Goal: Information Seeking & Learning: Learn about a topic

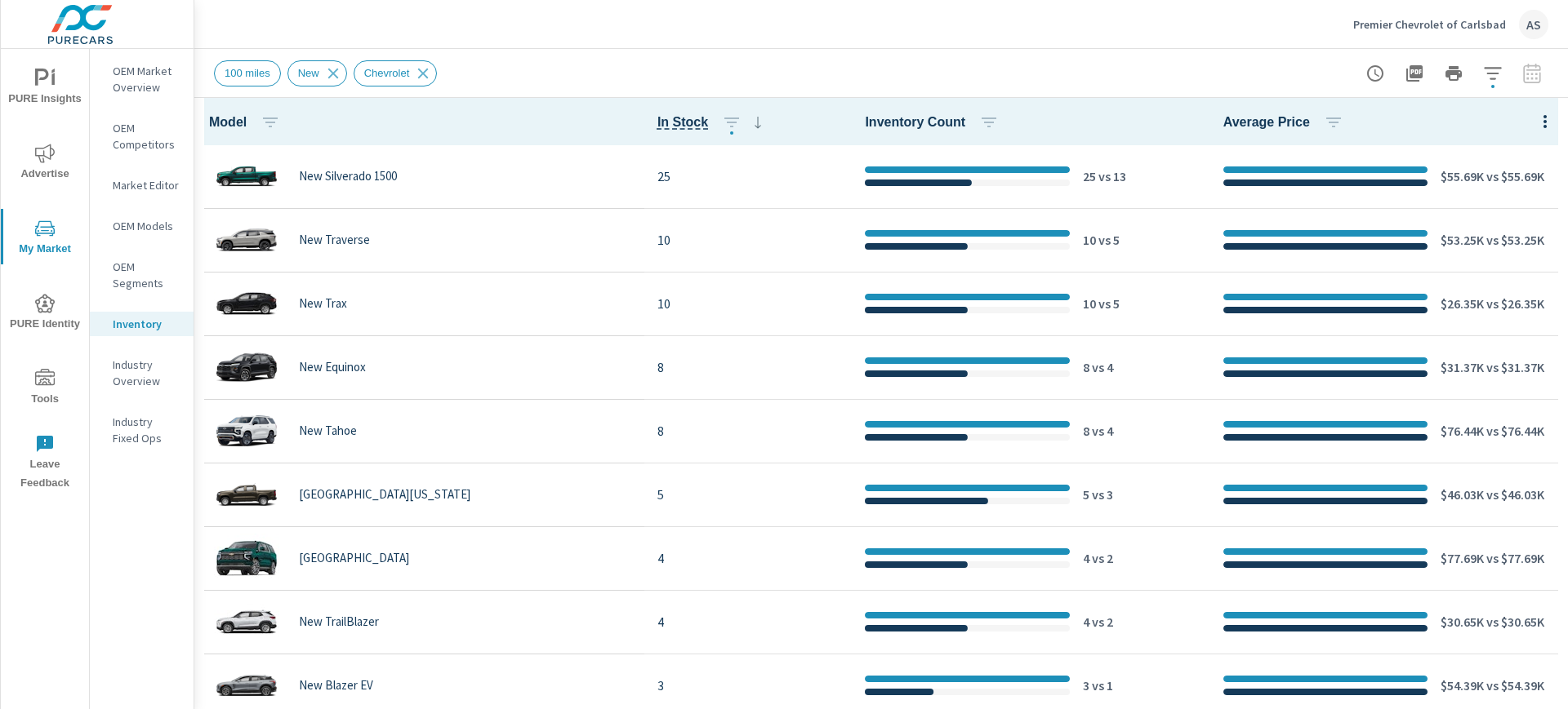
scroll to position [362, 0]
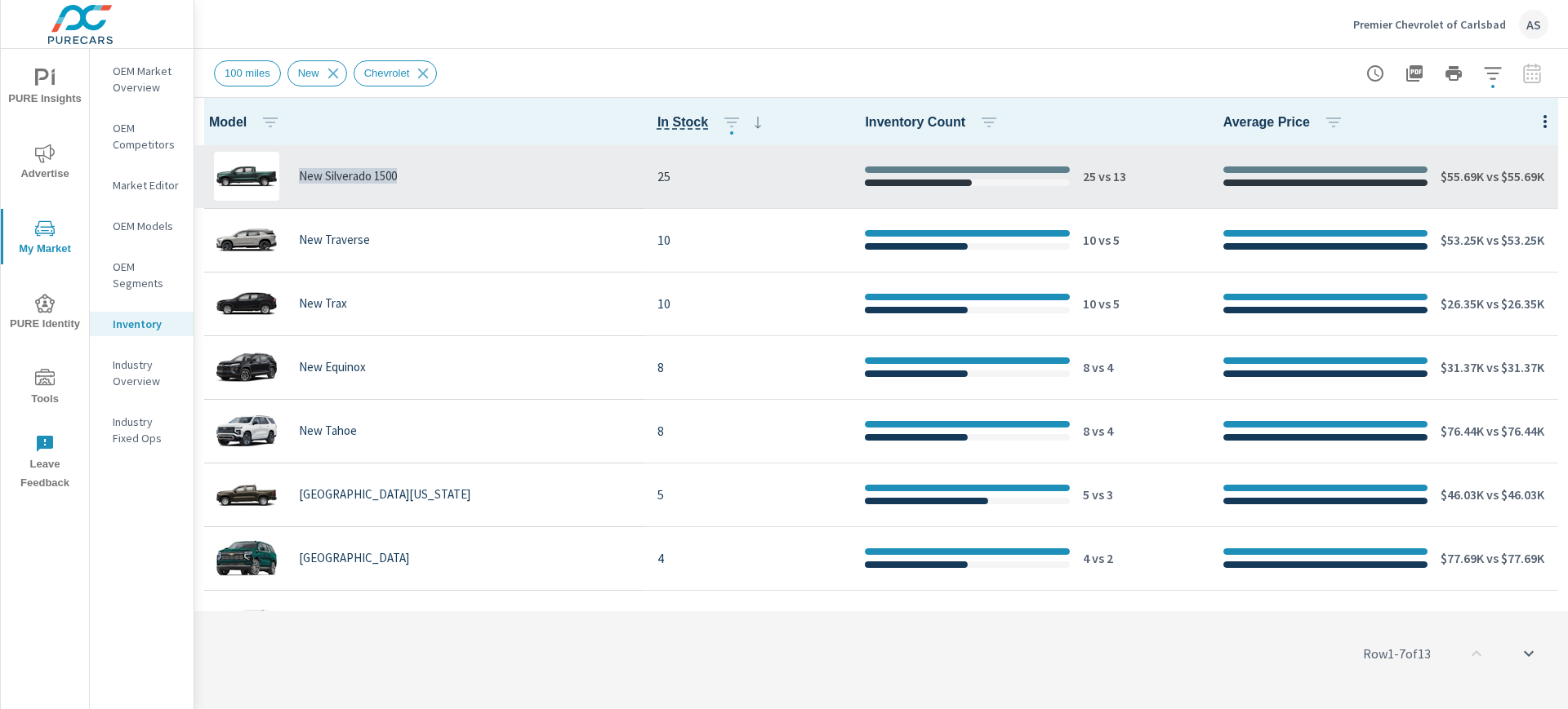
drag, startPoint x: 299, startPoint y: 175, endPoint x: 405, endPoint y: 176, distance: 106.0
click at [405, 176] on div "New Silverado 1500" at bounding box center [419, 176] width 424 height 49
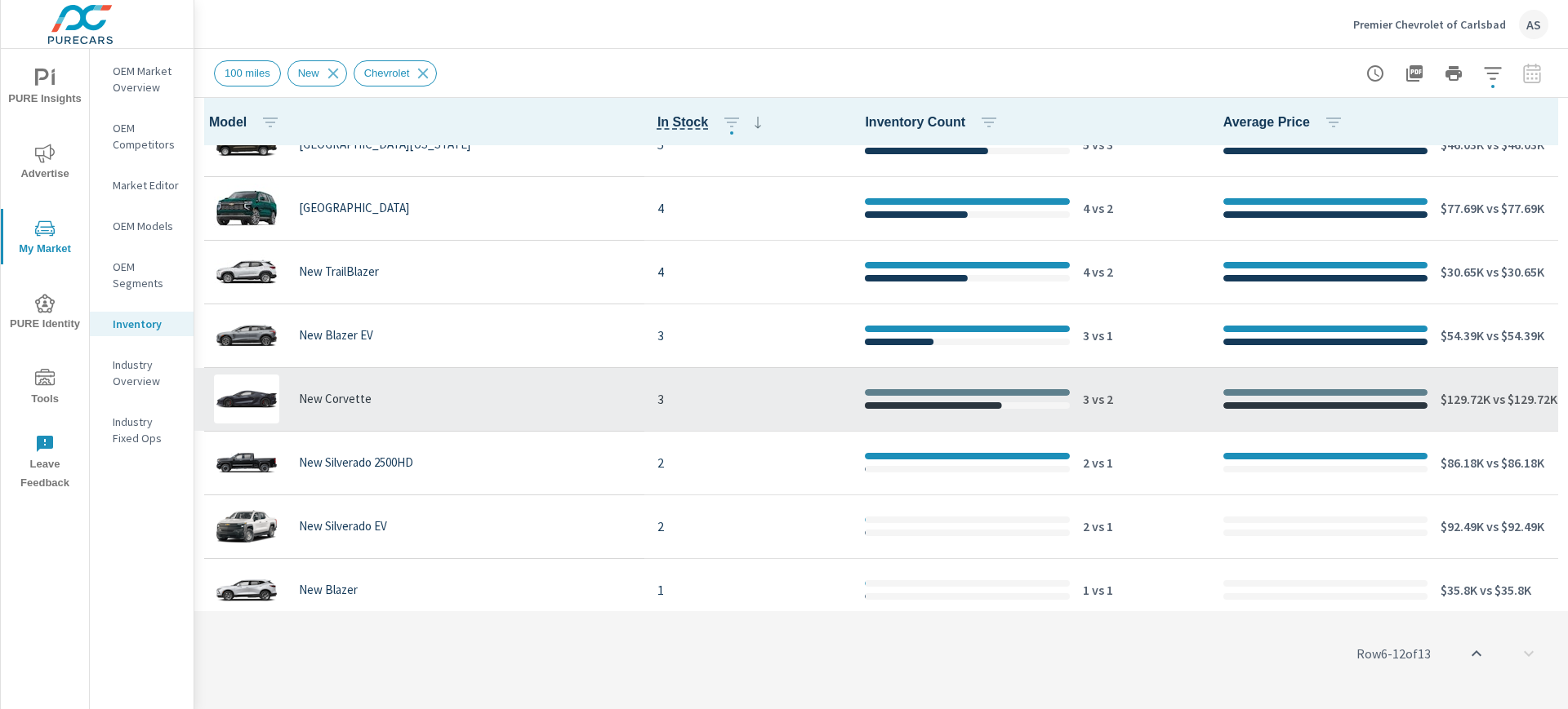
scroll to position [362, 0]
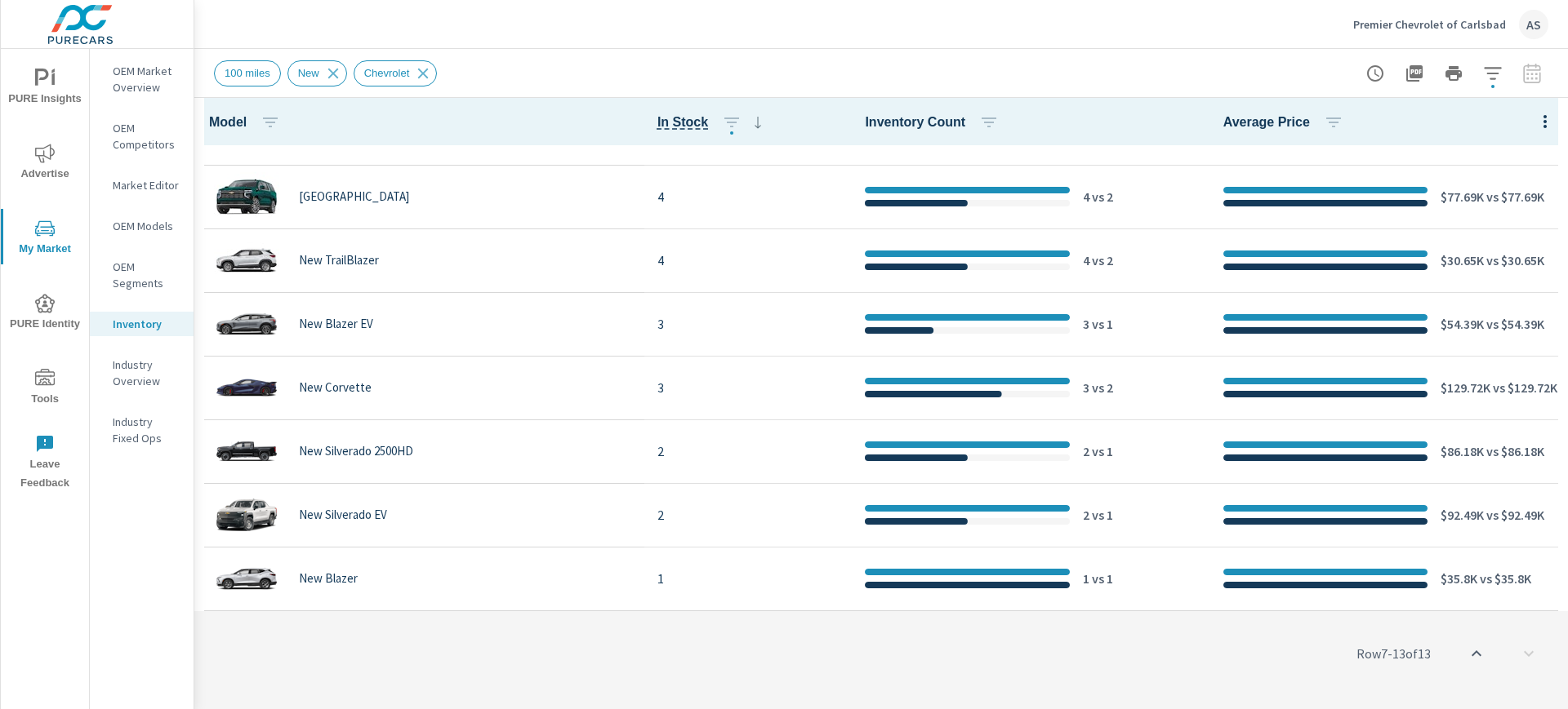
drag, startPoint x: 344, startPoint y: 644, endPoint x: 336, endPoint y: 645, distance: 8.1
click at [344, 645] on div "Row 7 - 13 of 13" at bounding box center [881, 653] width 1373 height 98
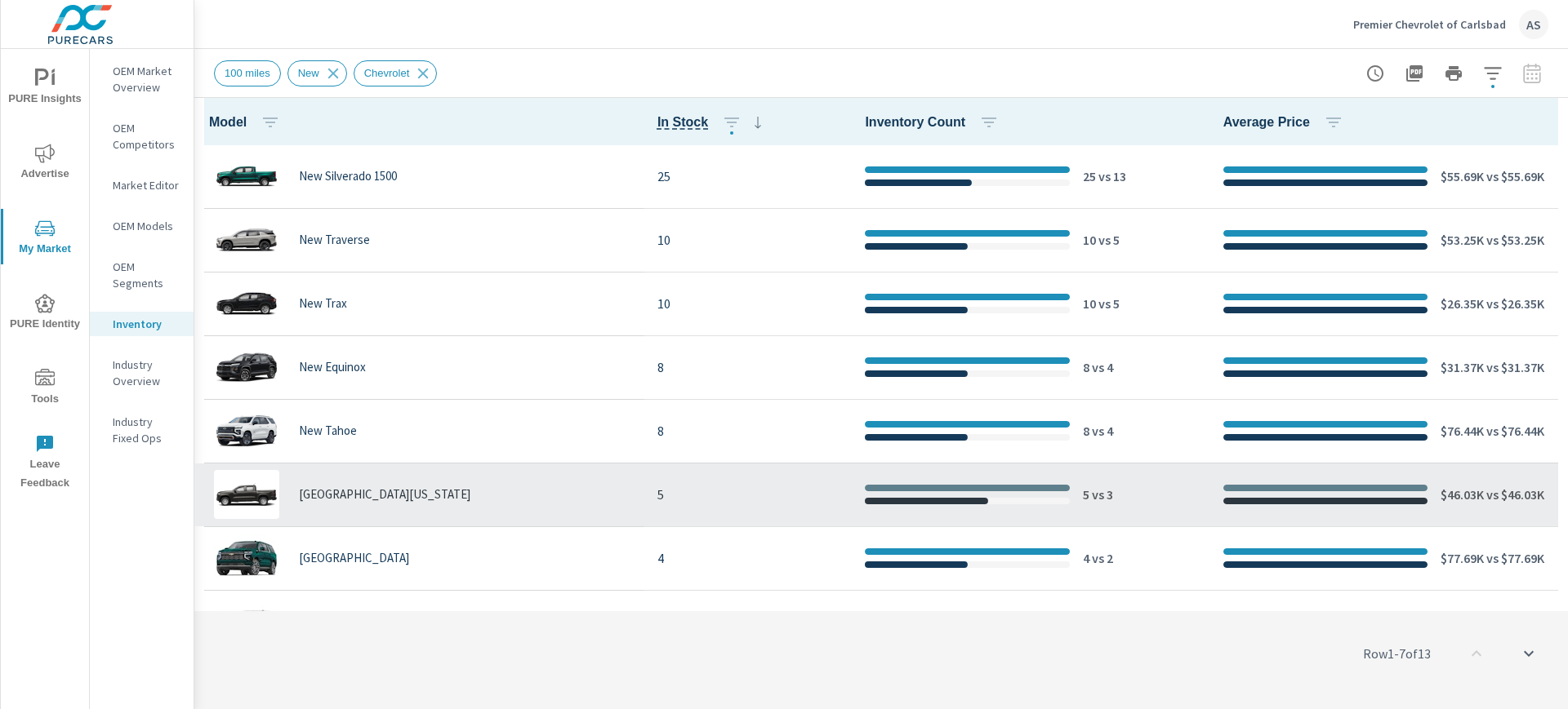
scroll to position [362, 0]
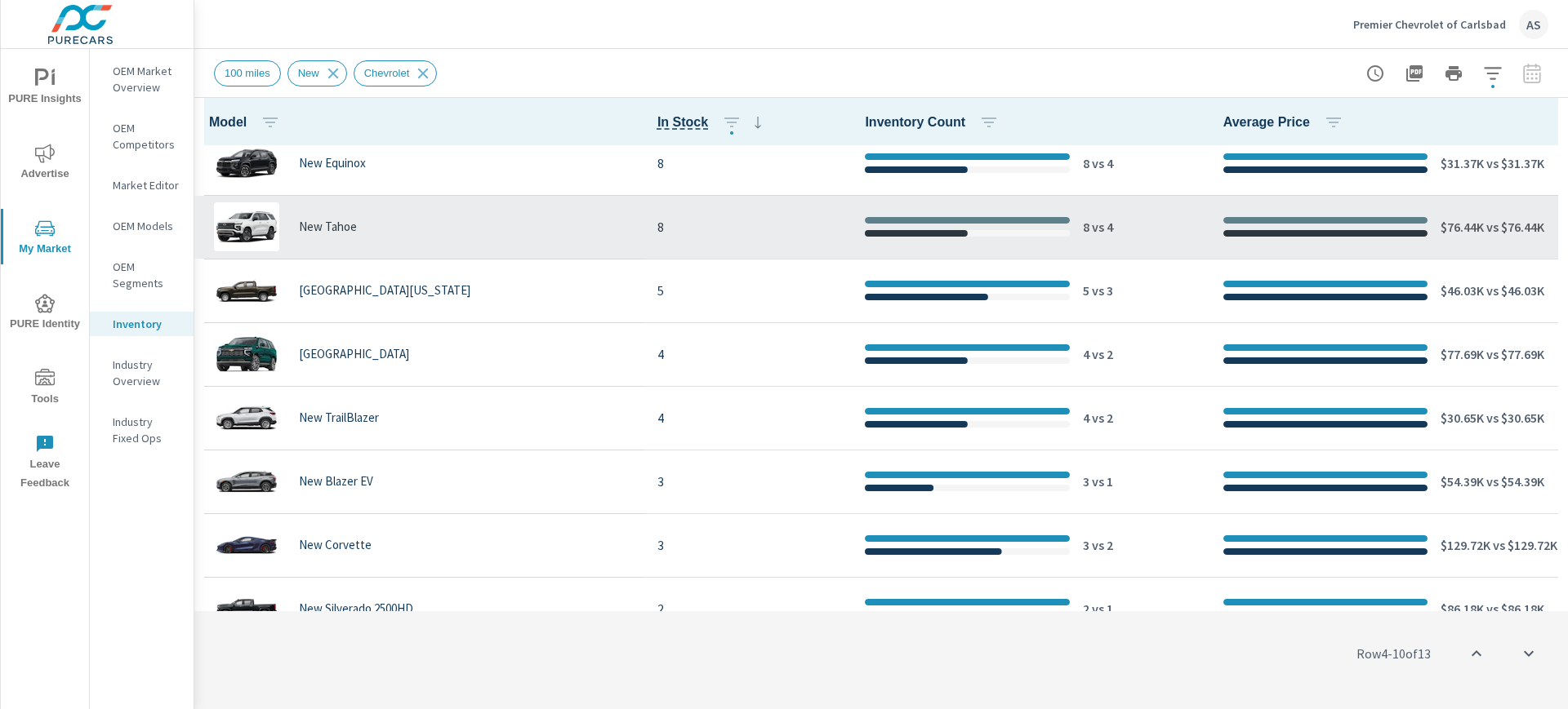
scroll to position [306, 0]
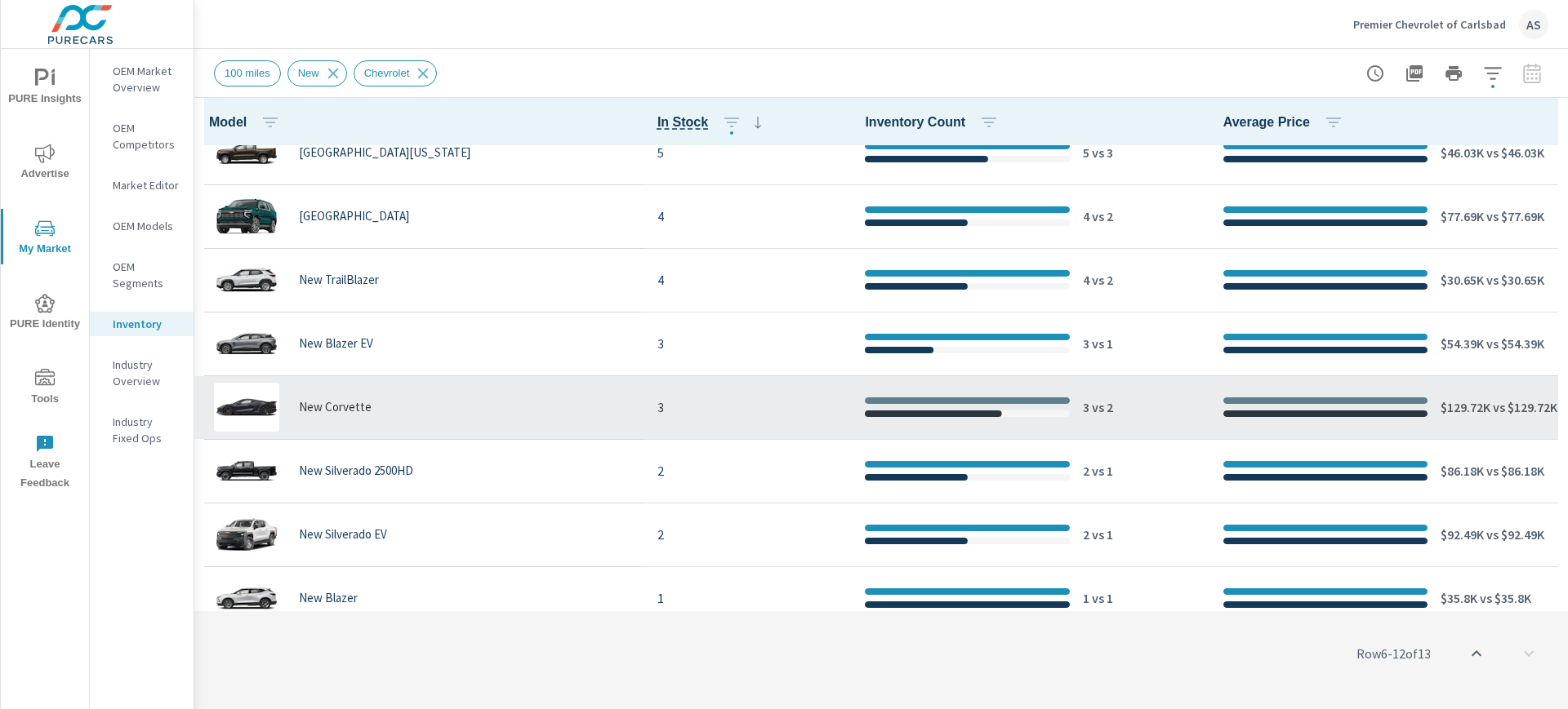
scroll to position [362, 0]
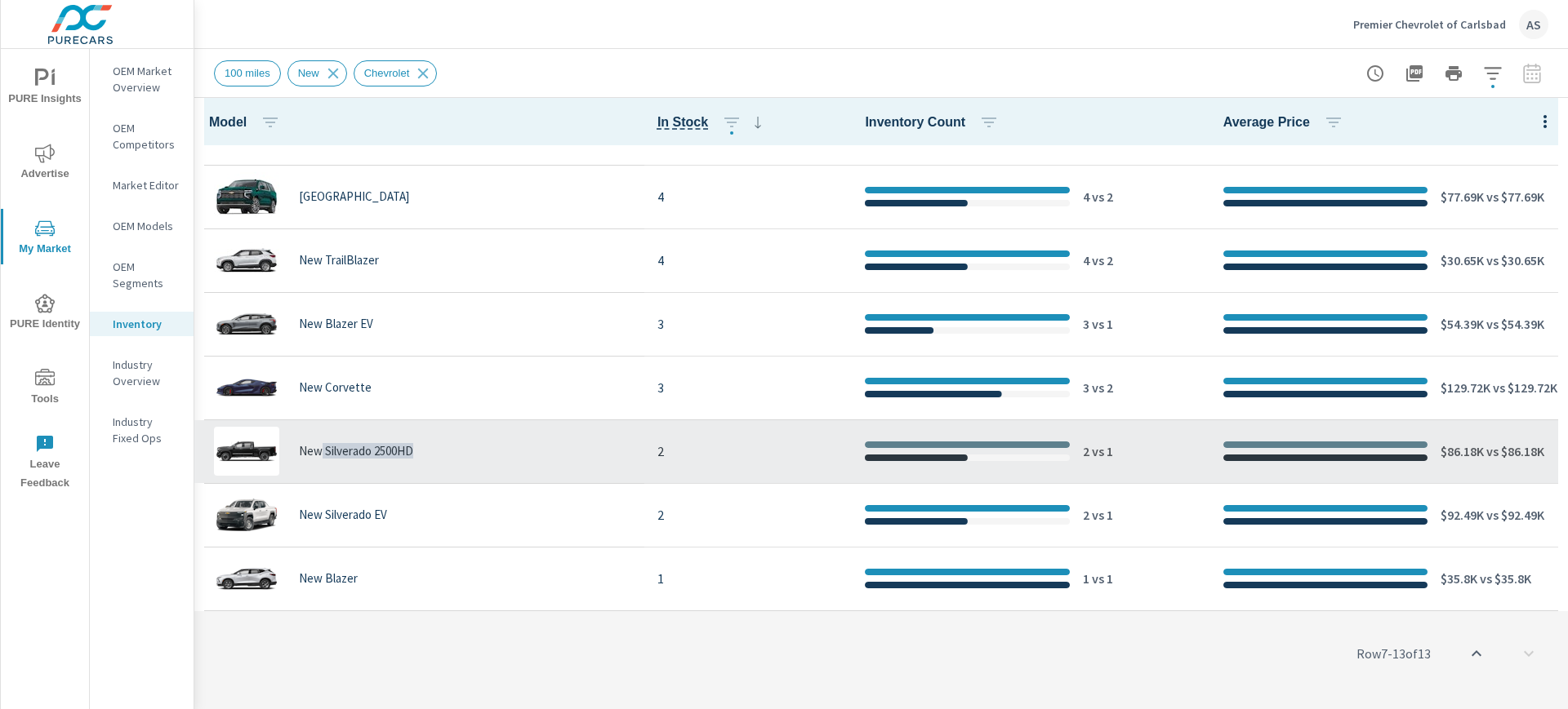
copy p "Silverado 2500HD"
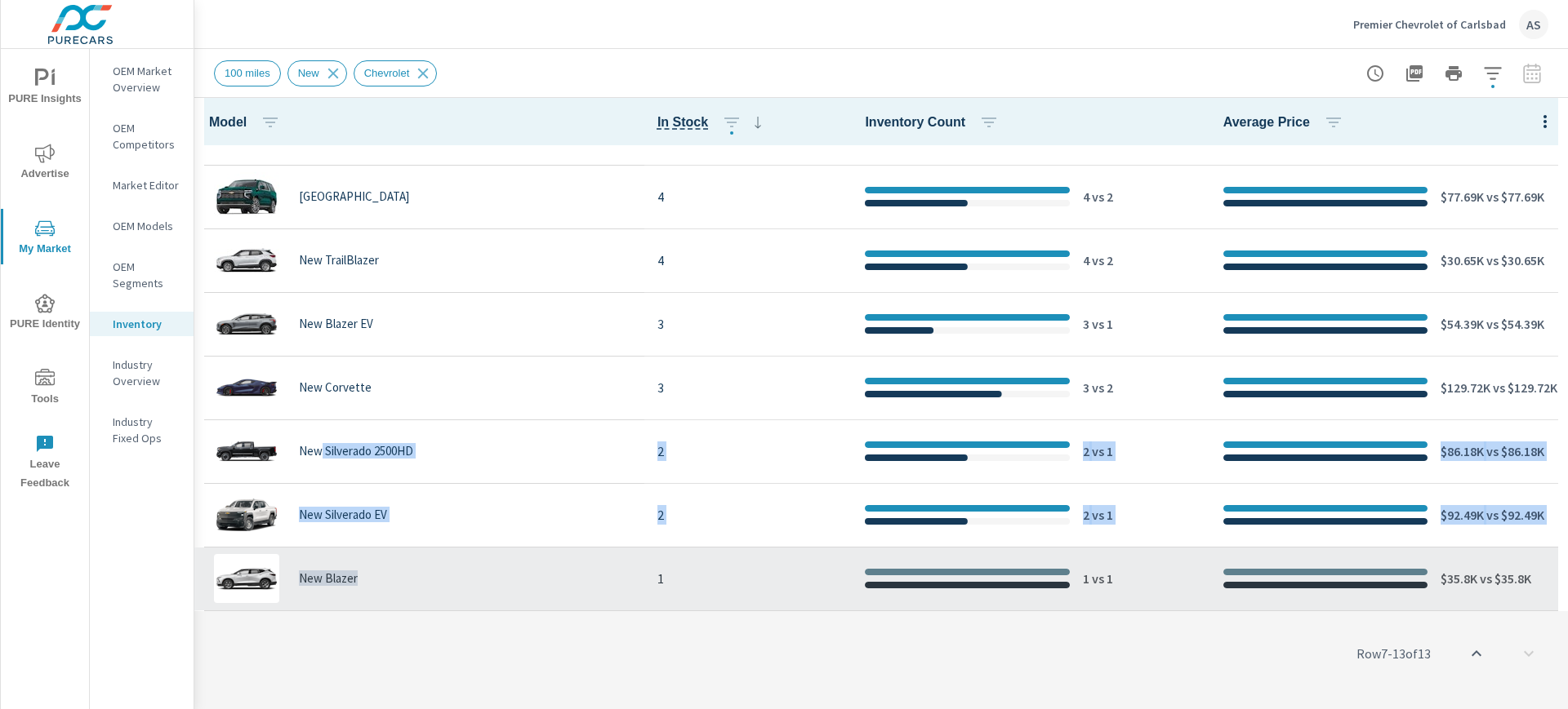
drag, startPoint x: 322, startPoint y: 453, endPoint x: 409, endPoint y: 600, distance: 170.8
click at [409, 600] on tbody "New Silverado 1500 25 25 vs 13 $55.69K vs $55.69K New Traverse 10 10 vs 5 $53.2…" at bounding box center [881, 197] width 1373 height 828
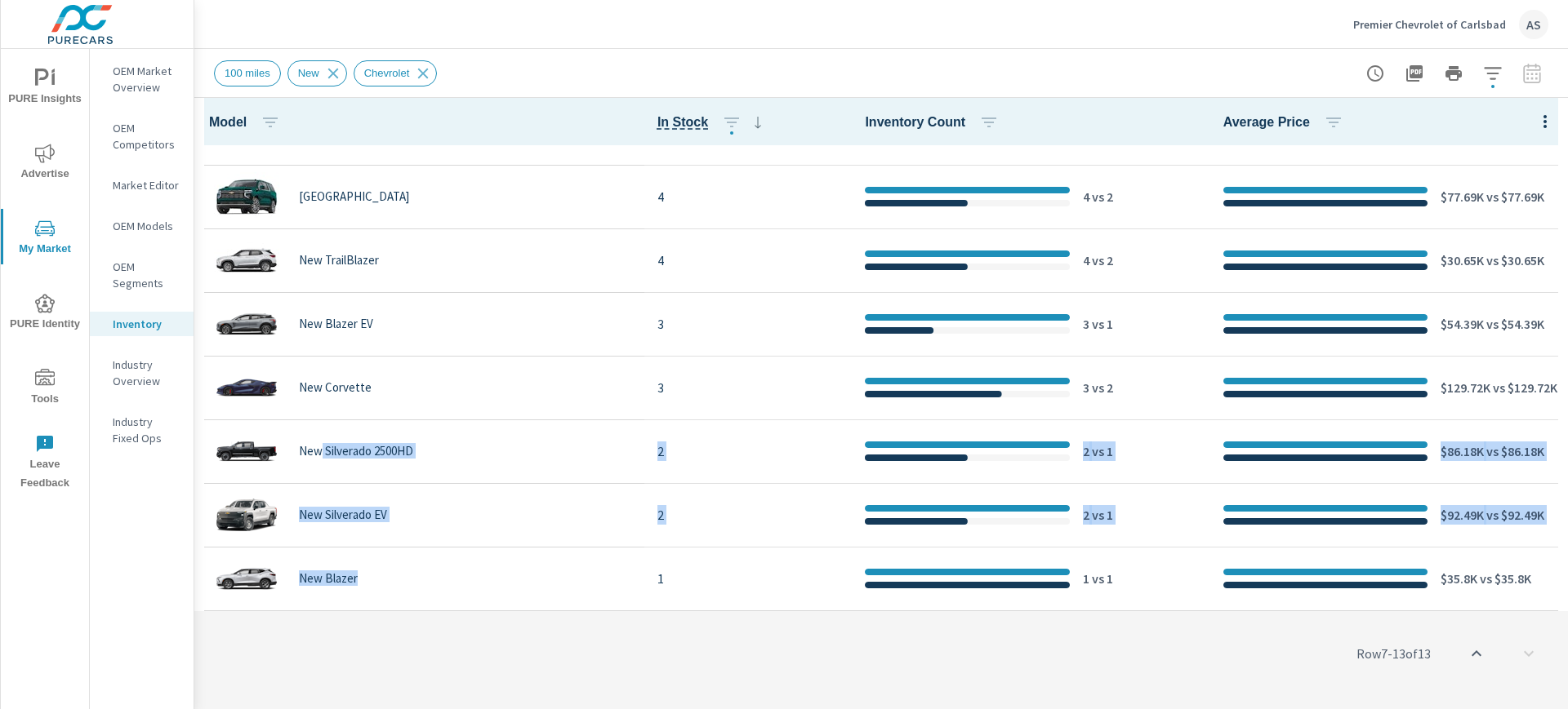
click at [431, 612] on div "Row 7 - 13 of 13" at bounding box center [881, 653] width 1373 height 98
click at [352, 610] on div "Model In Stock Inventory Count Average Price New Silverado 1500 25 25 vs 13 $55…" at bounding box center [881, 403] width 1373 height 611
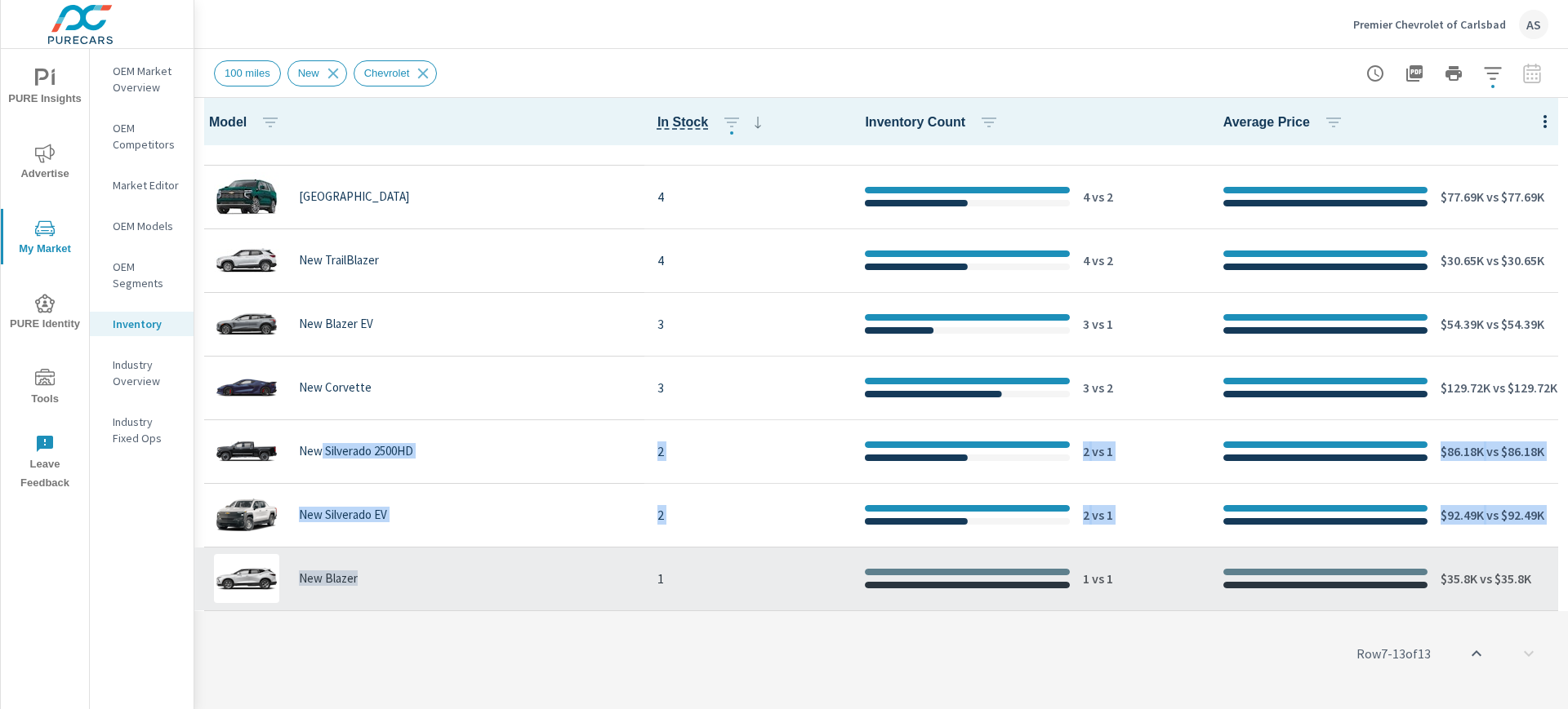
click at [399, 565] on div "New Blazer" at bounding box center [419, 579] width 424 height 49
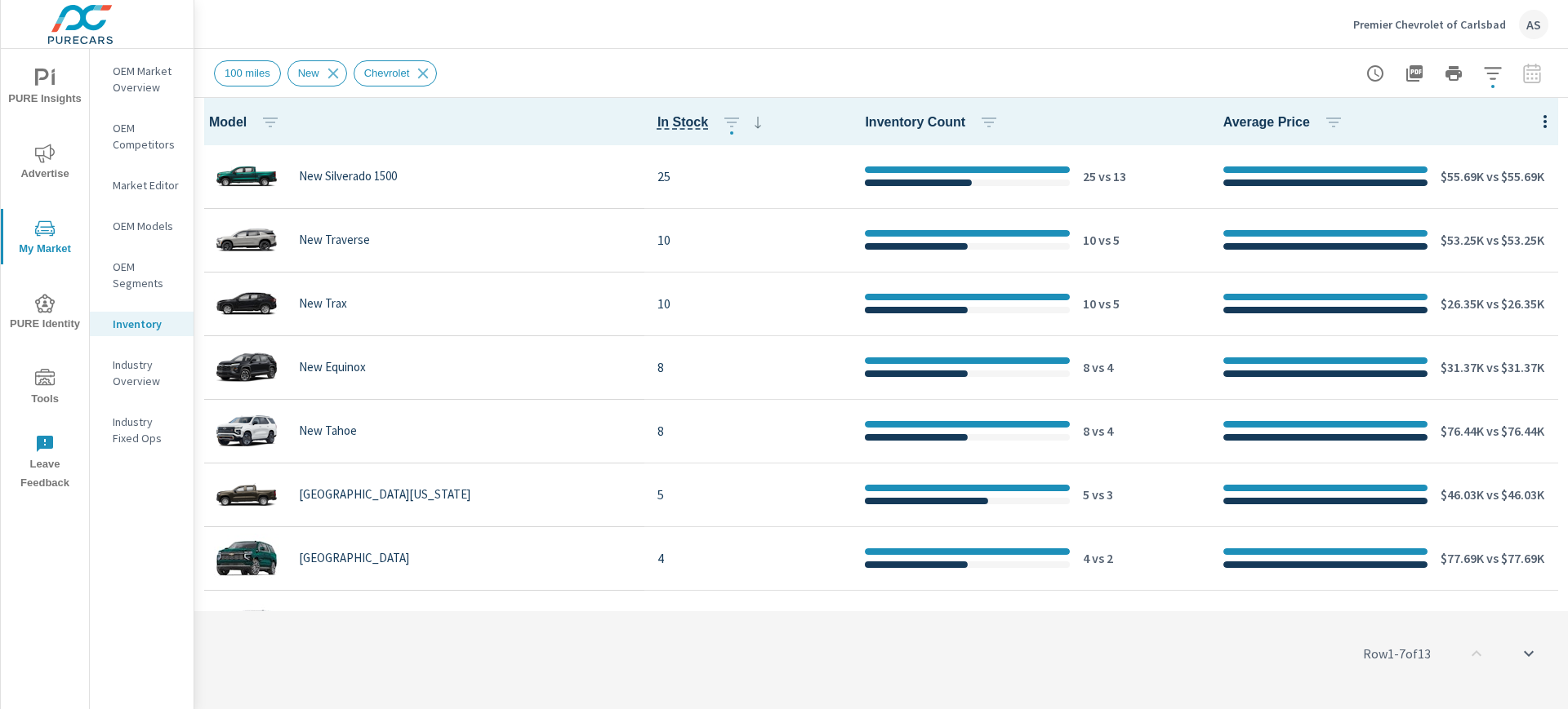
scroll to position [362, 0]
click at [336, 73] on icon at bounding box center [333, 73] width 18 height 18
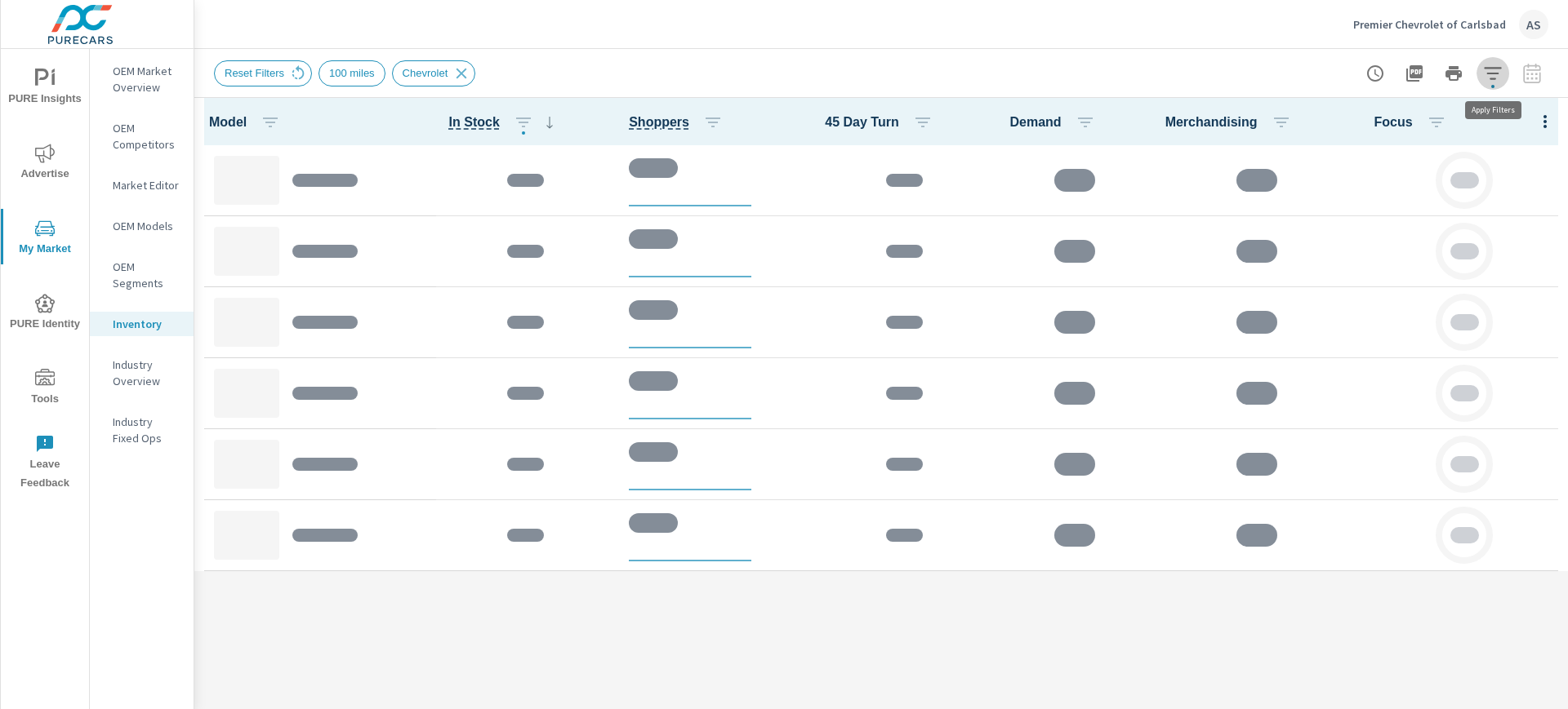
click at [1489, 83] on button "button" at bounding box center [1492, 73] width 33 height 33
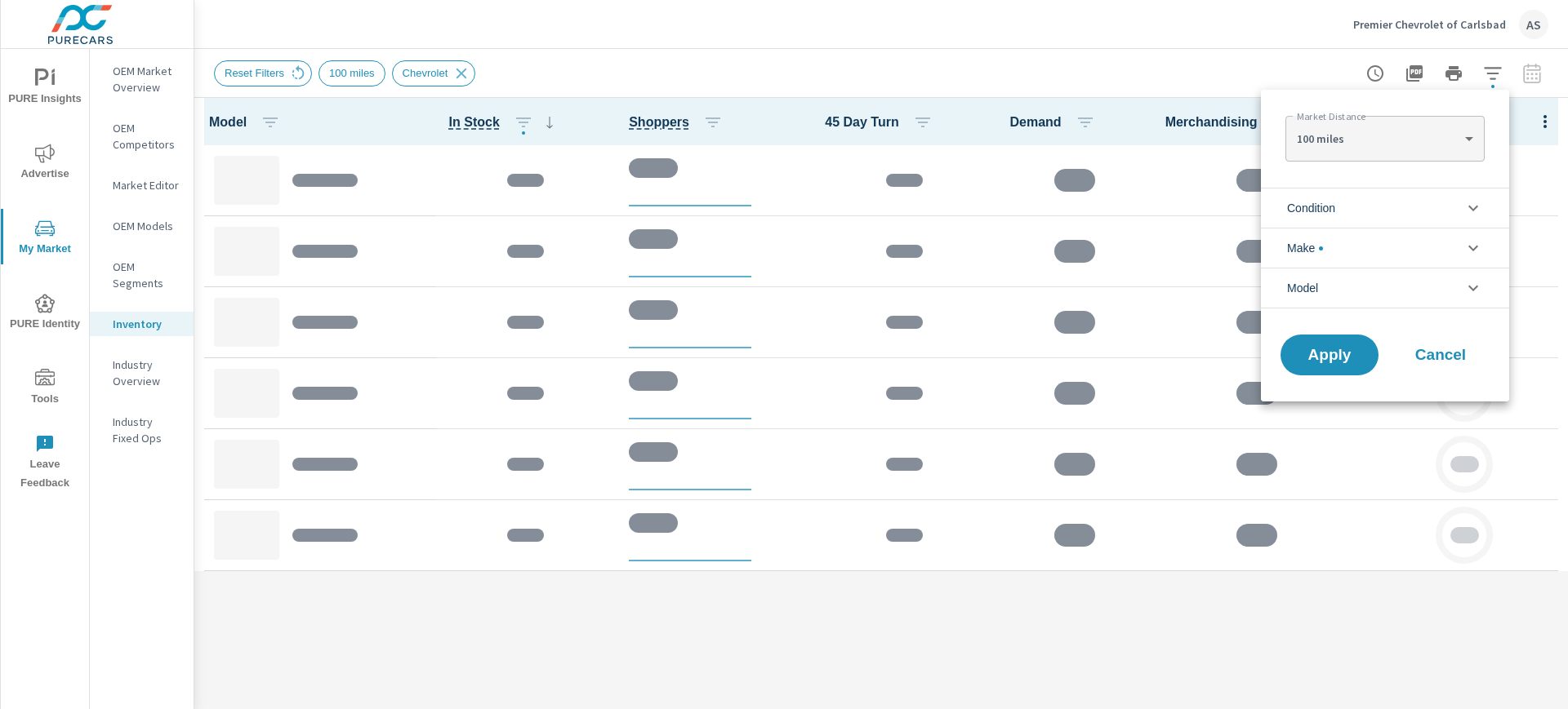
scroll to position [37, 0]
click at [1464, 205] on icon "filter options" at bounding box center [1472, 208] width 19 height 19
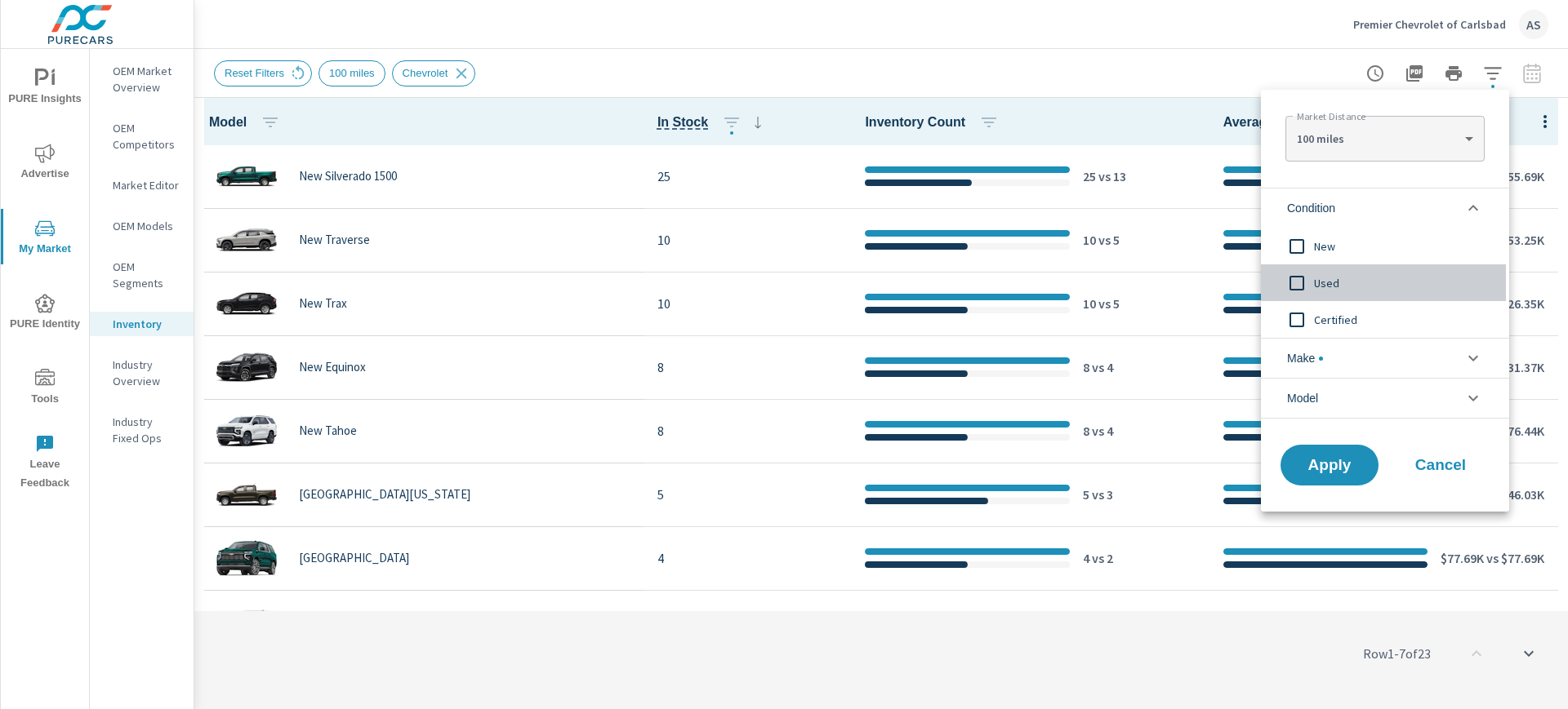
click at [1300, 278] on input "filter options" at bounding box center [1297, 283] width 34 height 34
click at [1329, 458] on span "Apply" at bounding box center [1329, 465] width 67 height 16
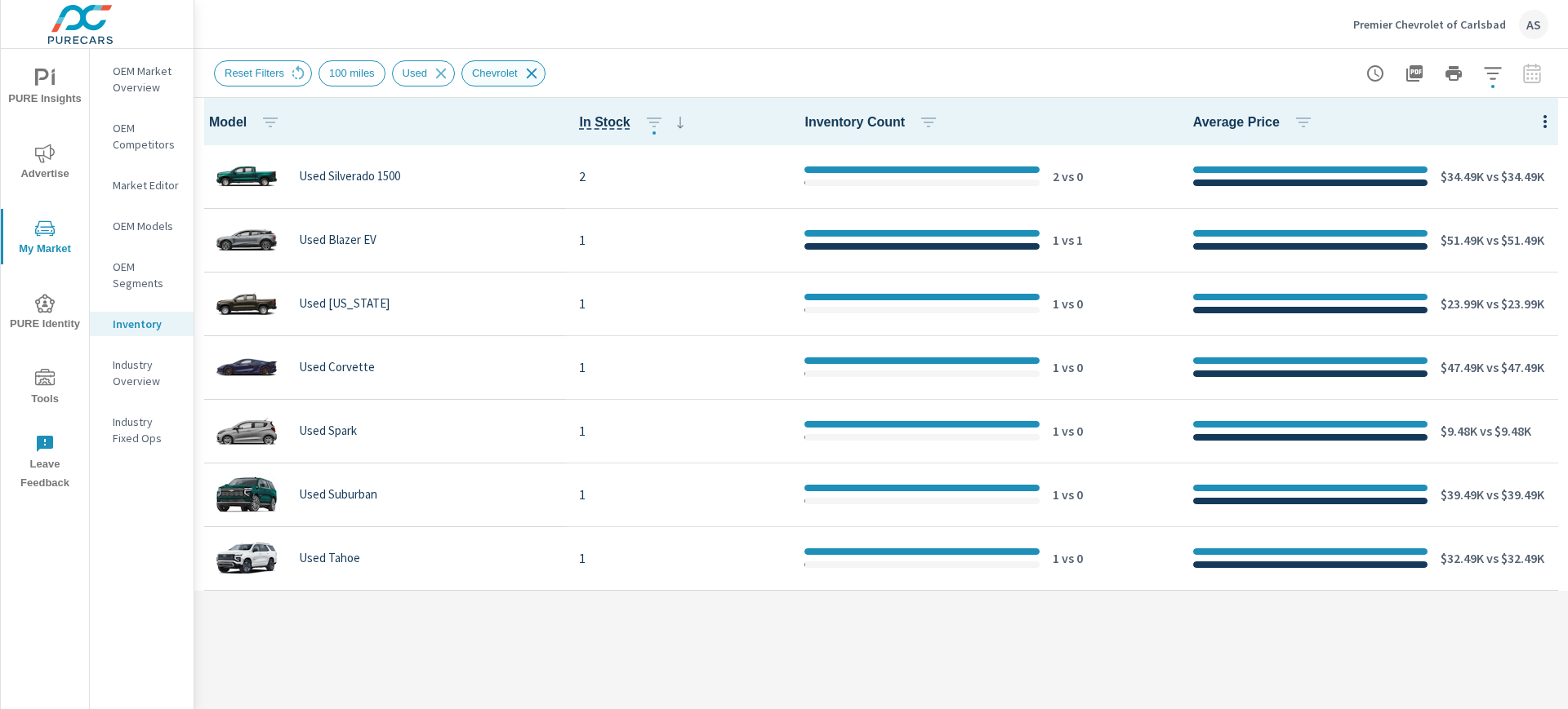
click at [525, 74] on icon at bounding box center [532, 73] width 18 height 18
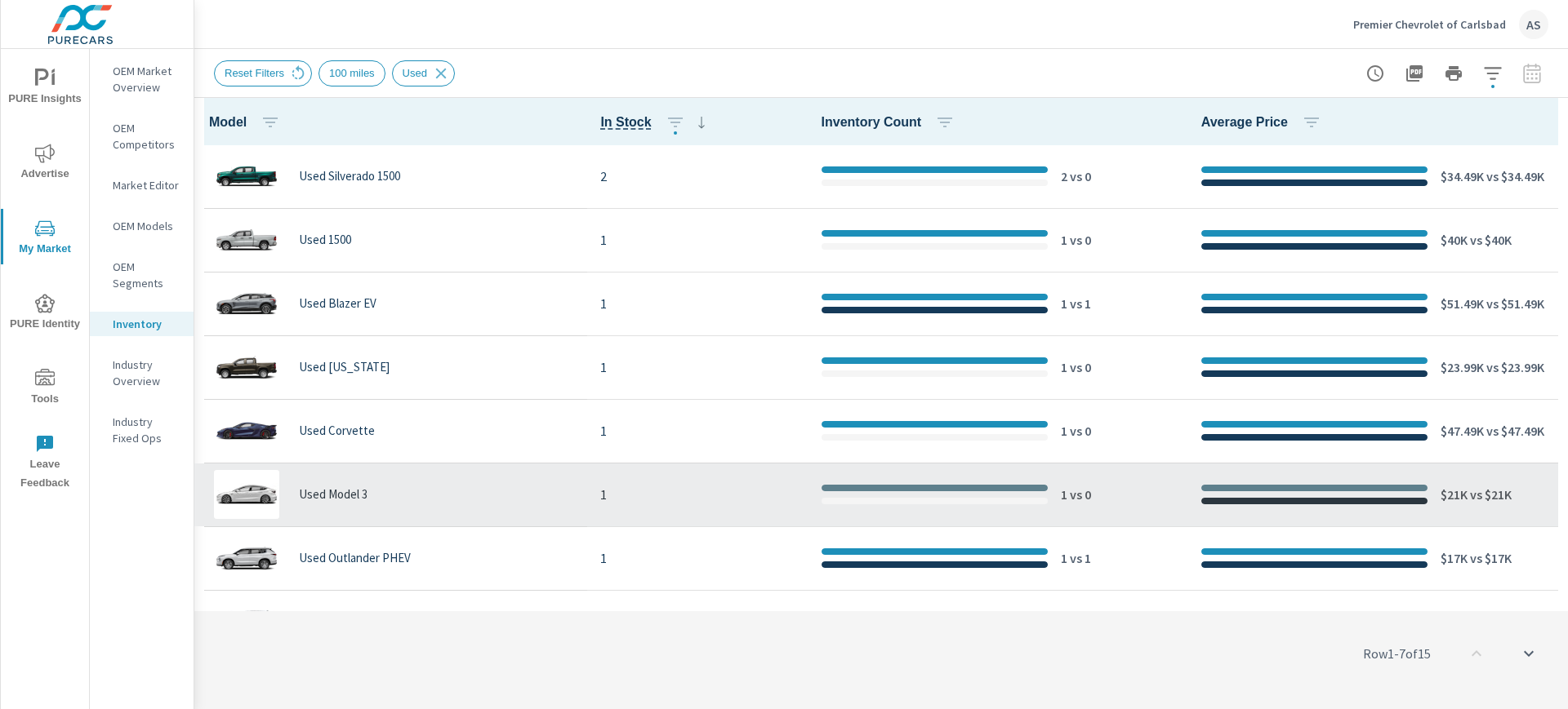
scroll to position [489, 0]
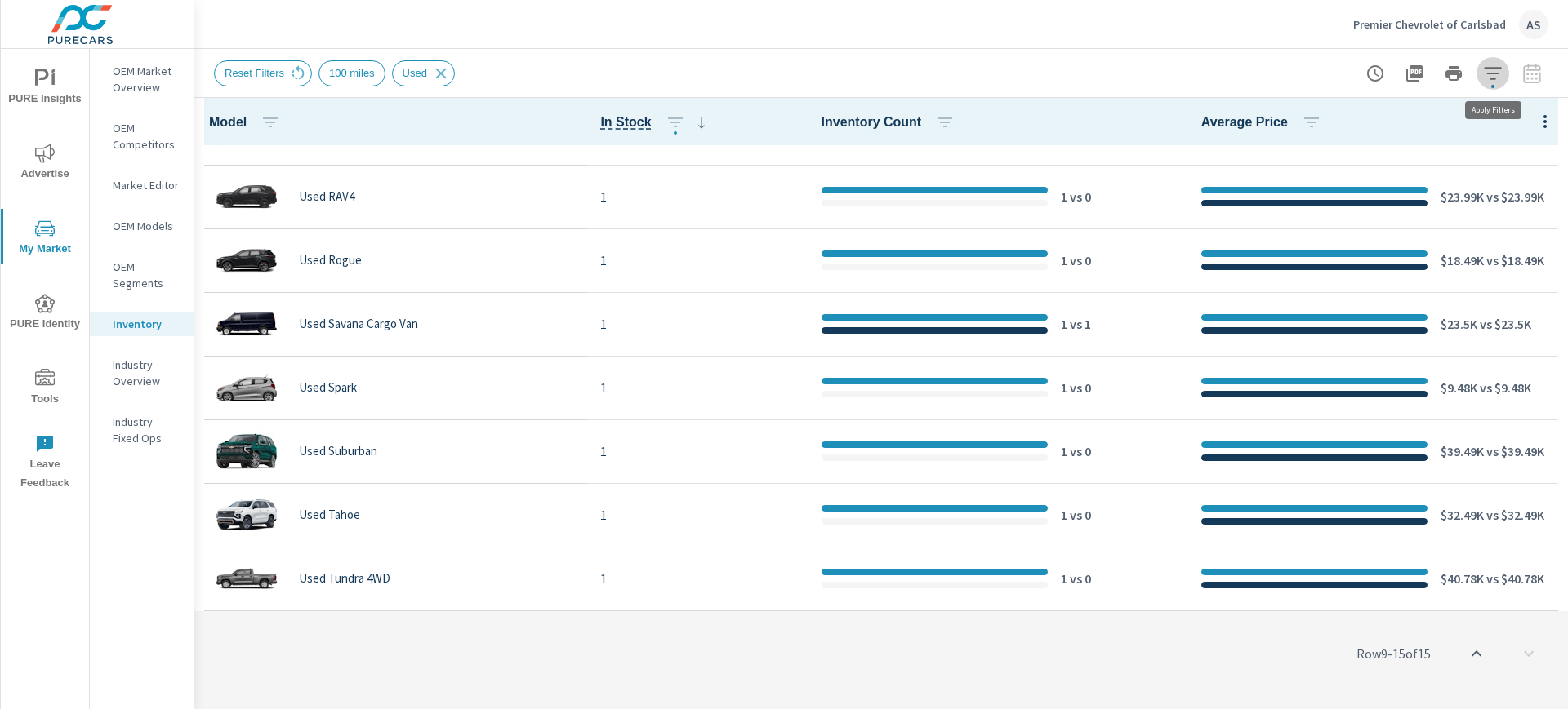
click at [1492, 74] on icon "button" at bounding box center [1492, 73] width 19 height 19
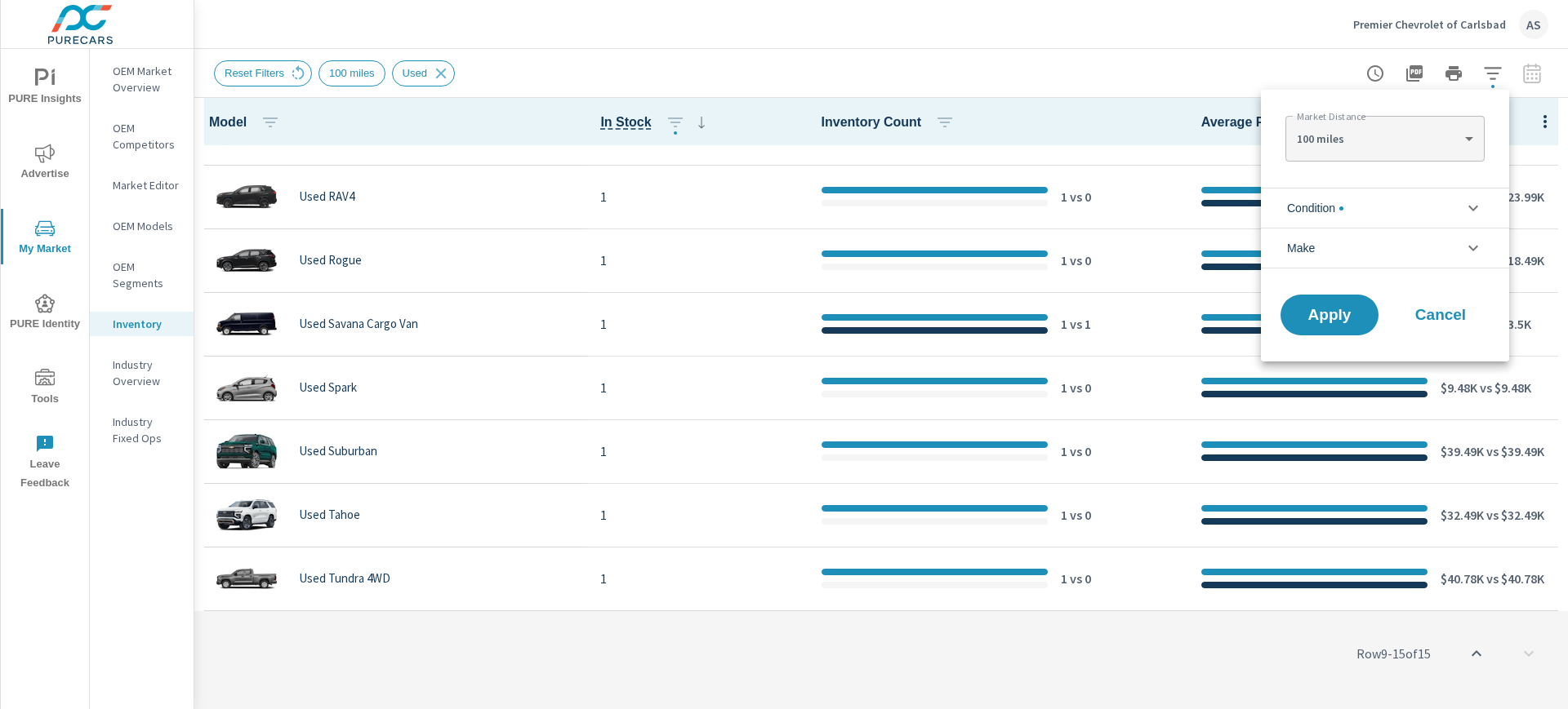
scroll to position [37, 0]
click at [1466, 249] on icon "filter options" at bounding box center [1472, 247] width 19 height 19
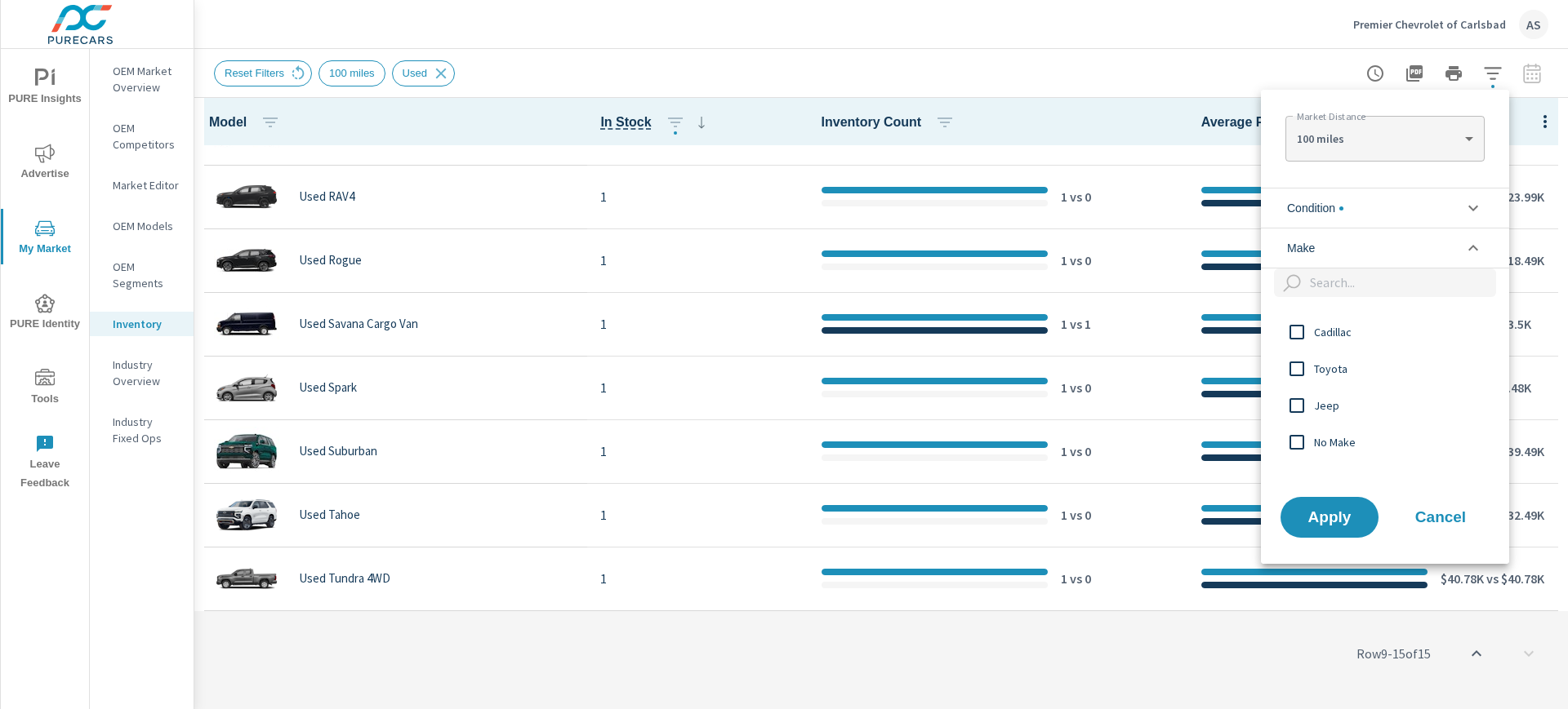
scroll to position [204, 0]
click at [1296, 414] on input "filter options" at bounding box center [1297, 413] width 34 height 34
click at [1323, 511] on span "Apply" at bounding box center [1329, 517] width 67 height 16
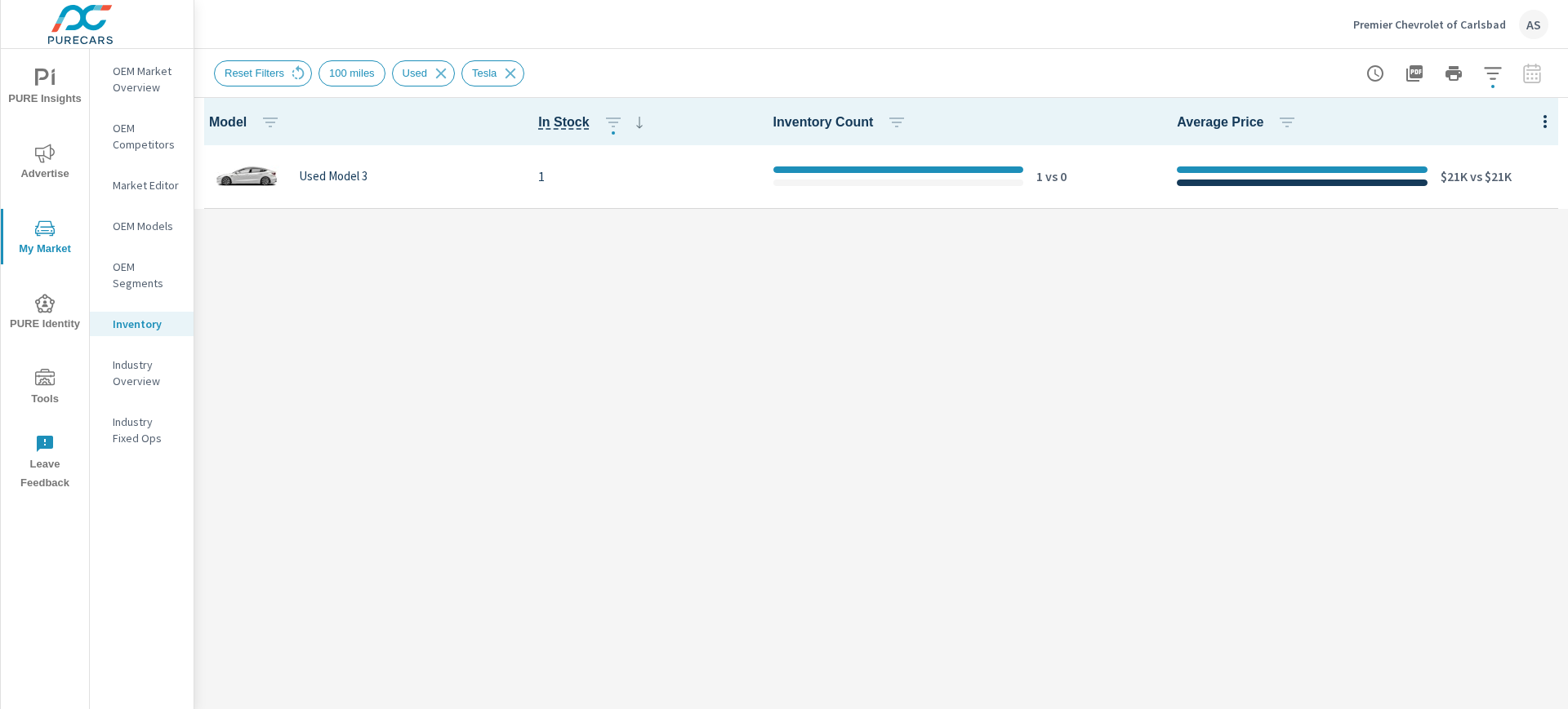
click at [456, 571] on div "Model In Stock Inventory Count Average Price Used Model 3 1 1 vs 0 $21K vs $21K" at bounding box center [881, 403] width 1373 height 611
